Goal: Complete application form

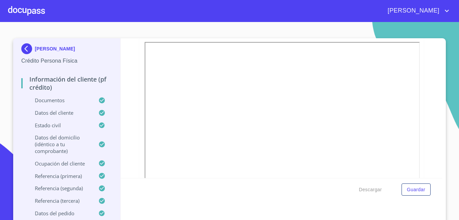
scroll to position [101, 0]
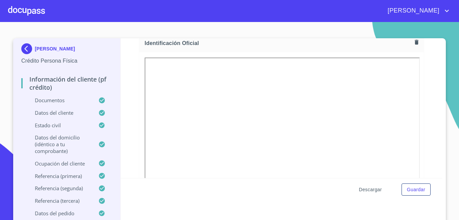
click at [364, 190] on span "Descargar" at bounding box center [370, 189] width 23 height 8
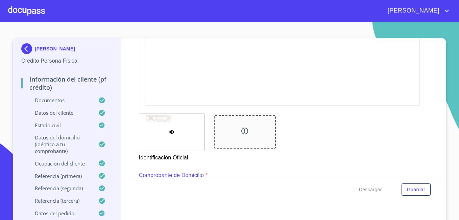
scroll to position [237, 0]
click at [244, 137] on div at bounding box center [245, 129] width 62 height 33
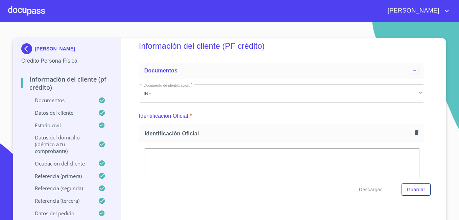
scroll to position [0, 0]
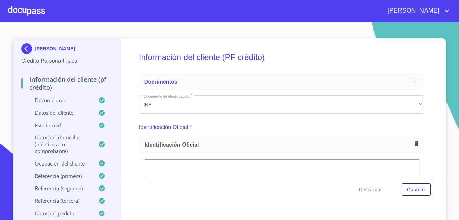
click at [24, 47] on img at bounding box center [28, 48] width 14 height 11
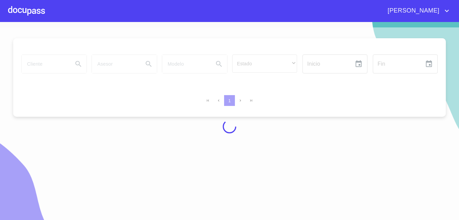
click at [32, 14] on div at bounding box center [26, 11] width 37 height 22
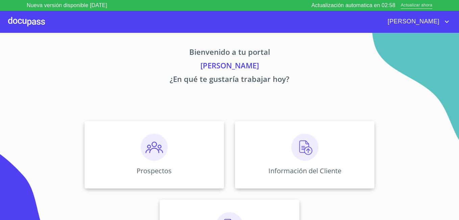
click at [405, 6] on span "Actualizar ahora" at bounding box center [416, 5] width 31 height 7
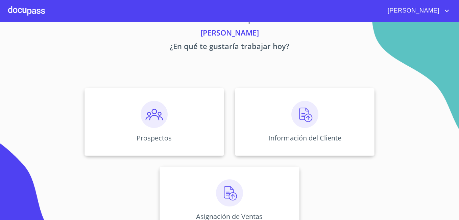
scroll to position [34, 0]
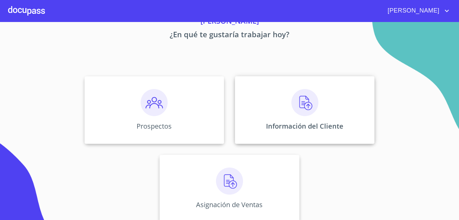
click at [306, 119] on div "Información del Cliente" at bounding box center [305, 110] width 140 height 68
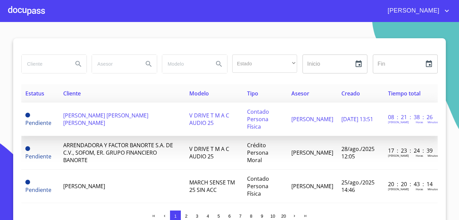
click at [88, 116] on span "[PERSON_NAME] [PERSON_NAME] [PERSON_NAME]" at bounding box center [105, 119] width 85 height 15
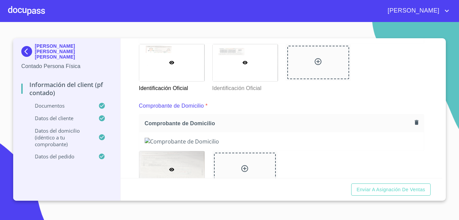
click at [231, 77] on div at bounding box center [245, 62] width 65 height 37
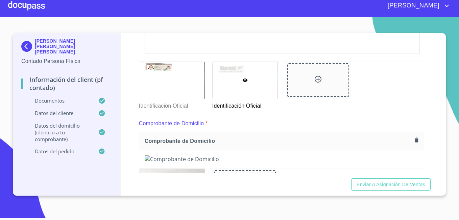
scroll to position [270, 0]
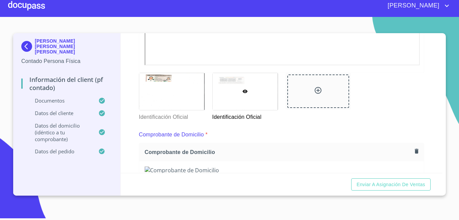
click at [268, 90] on div at bounding box center [245, 91] width 65 height 37
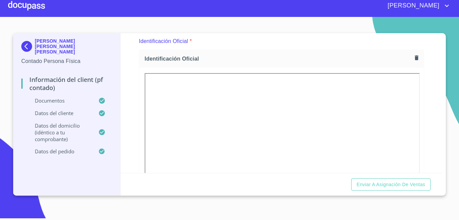
scroll to position [216, 0]
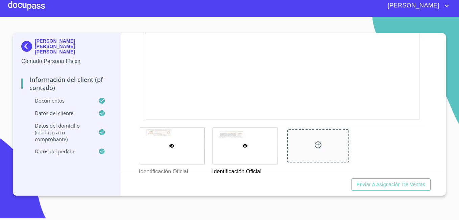
click at [192, 140] on div at bounding box center [171, 145] width 65 height 37
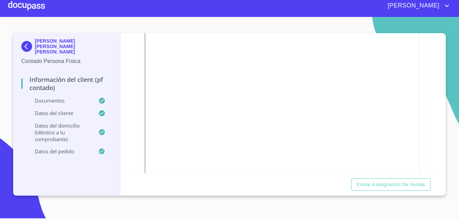
scroll to position [250, 0]
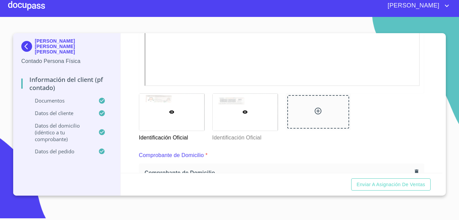
click at [253, 123] on div at bounding box center [245, 112] width 65 height 37
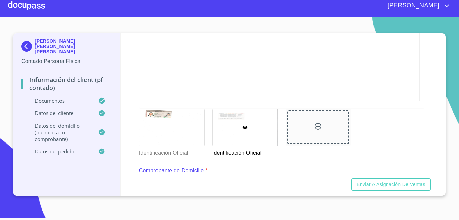
scroll to position [284, 0]
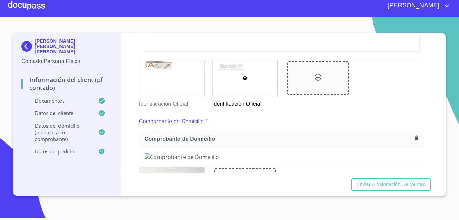
click at [243, 78] on icon at bounding box center [245, 77] width 5 height 3
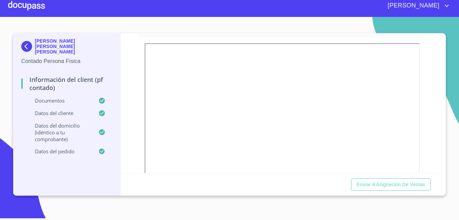
scroll to position [81, 0]
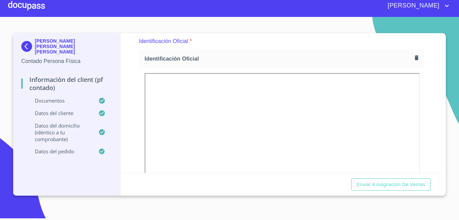
drag, startPoint x: 427, startPoint y: 1, endPoint x: 286, endPoint y: 32, distance: 144.4
click at [285, 32] on section "ALAN OMAR GONZALEZ GARCIA Contado Persona Física Información del Client (PF con…" at bounding box center [229, 116] width 459 height 198
click at [26, 48] on img at bounding box center [28, 46] width 14 height 11
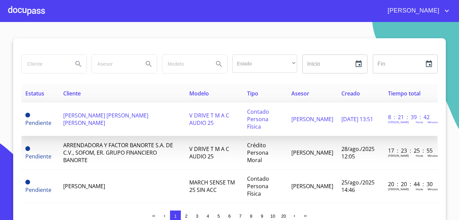
click at [71, 114] on span "[PERSON_NAME]" at bounding box center [105, 119] width 85 height 15
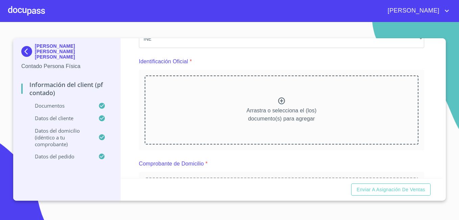
scroll to position [68, 0]
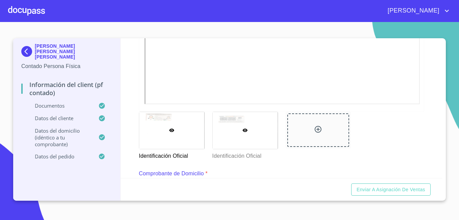
click at [247, 137] on div at bounding box center [245, 130] width 65 height 37
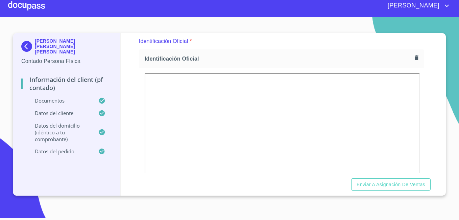
click at [127, 75] on div "Información del Client (PF contado) Documentos Documento de identificación.   *…" at bounding box center [282, 103] width 322 height 140
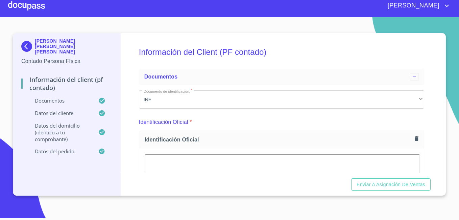
click at [25, 45] on img at bounding box center [28, 46] width 14 height 11
